Goal: Information Seeking & Learning: Learn about a topic

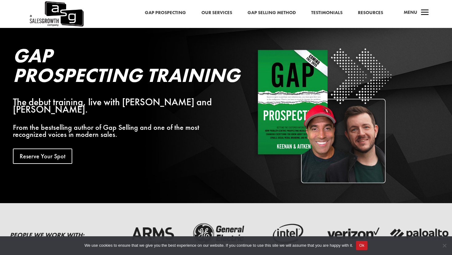
click at [367, 247] on button "Ok" at bounding box center [361, 245] width 11 height 9
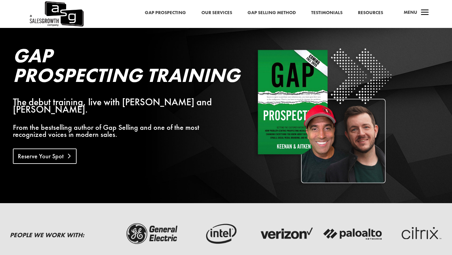
click at [66, 149] on link "Reserve Your Spot" at bounding box center [45, 156] width 64 height 15
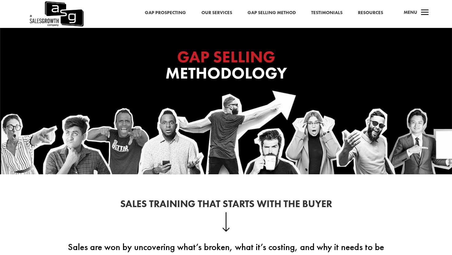
click at [173, 11] on link "Gap Prospecting" at bounding box center [165, 13] width 41 height 8
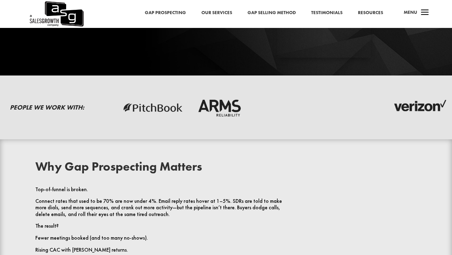
scroll to position [132, 0]
